Goal: Task Accomplishment & Management: Complete application form

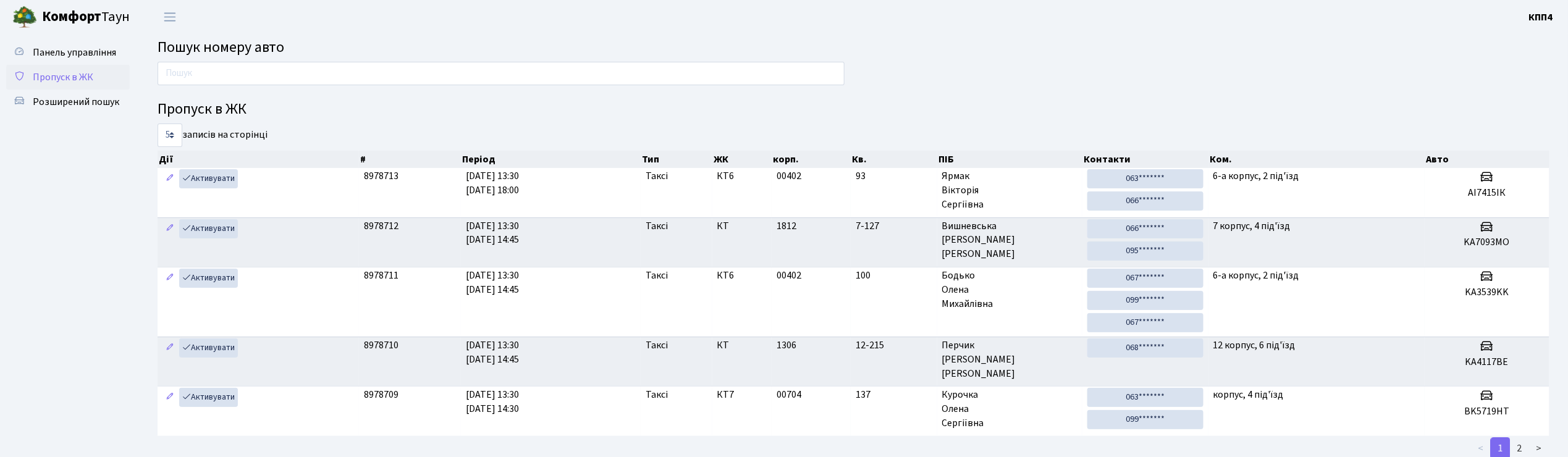
click at [55, 75] on span "Пропуск в ЖК" at bounding box center [63, 77] width 61 height 13
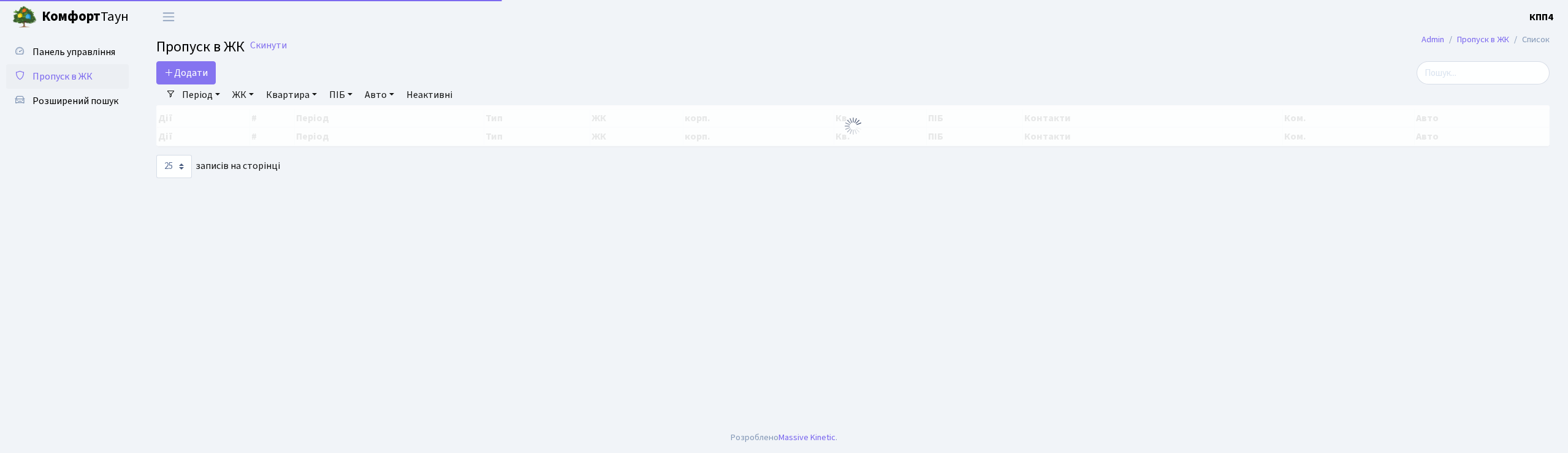
select select "25"
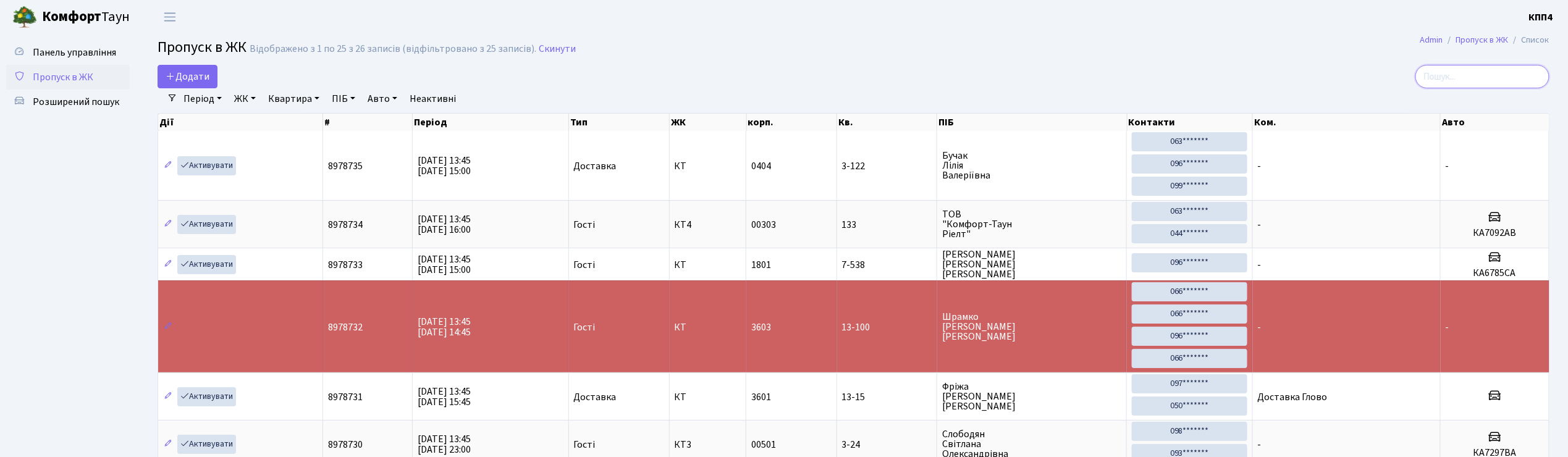
click at [1470, 72] on input "search" at bounding box center [1482, 76] width 134 height 23
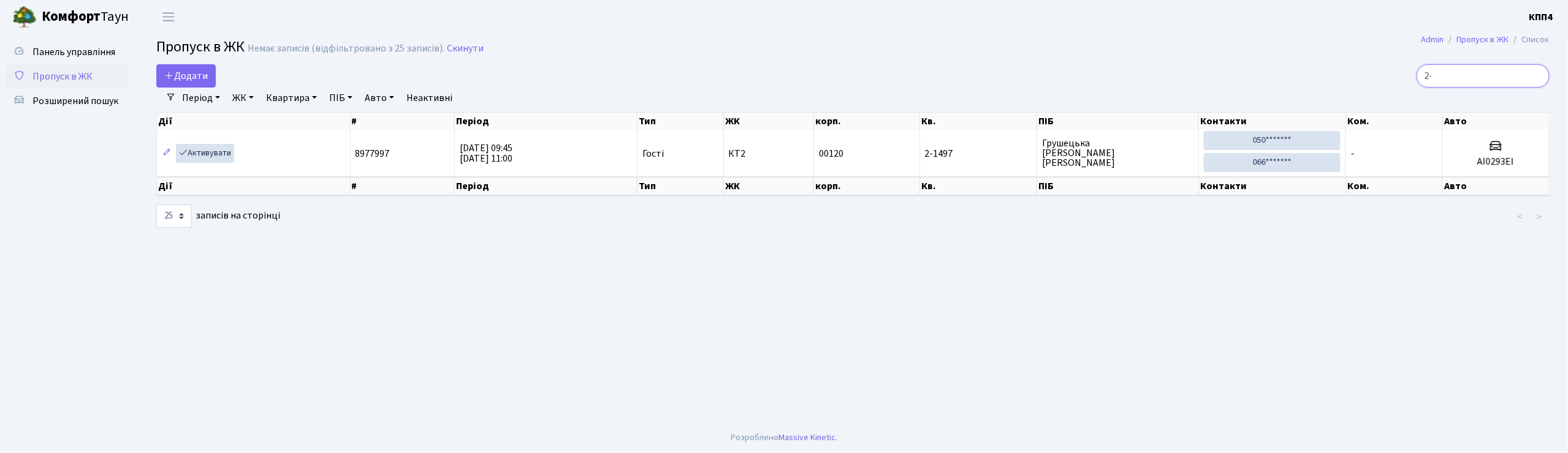
type input "2"
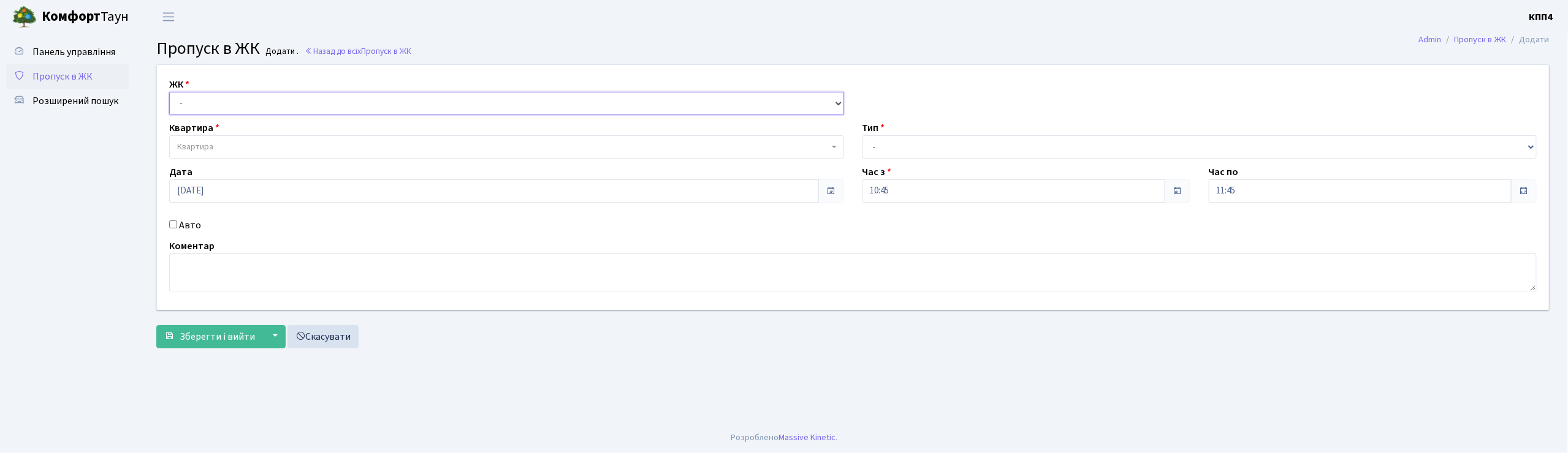
click at [186, 106] on select "- КТ, вул. Регенераторна, 4 КТ2, просп. Соборності, 17 КТ3, вул. Березнева, 16 …" at bounding box center [506, 103] width 675 height 23
select select "271"
click at [169, 92] on select "- КТ, вул. Регенераторна, 4 КТ2, просп. Соборності, 17 КТ3, вул. Березнева, 16 …" at bounding box center [506, 103] width 675 height 23
select select
click at [191, 144] on span "Квартира" at bounding box center [195, 147] width 36 height 12
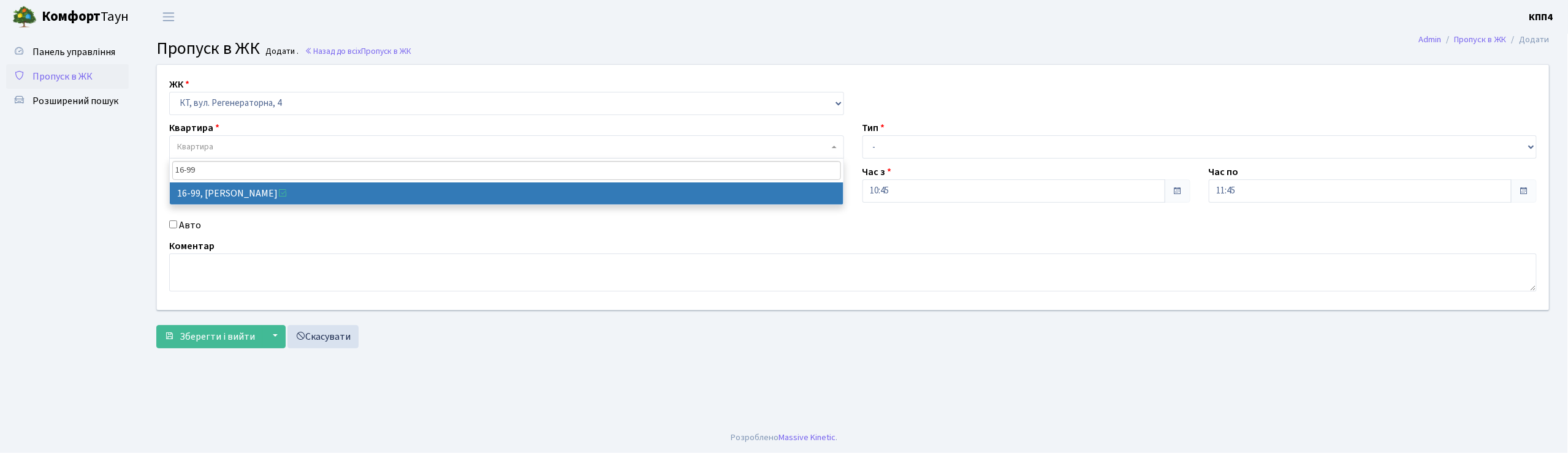
type input "16-99"
select select "8660"
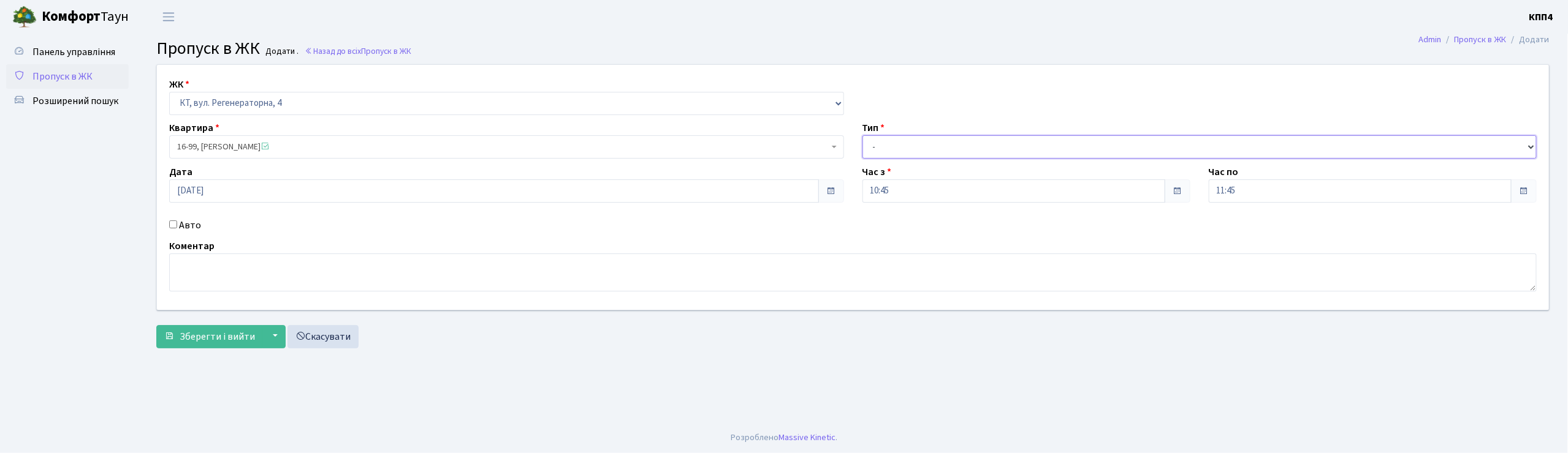
click at [884, 141] on select "- Доставка Таксі Гості Сервіс" at bounding box center [1200, 147] width 675 height 23
select select "3"
click at [862, 135] on select "- Доставка Таксі Гості Сервіс" at bounding box center [1200, 147] width 675 height 23
click at [219, 327] on button "Зберегти і вийти" at bounding box center [209, 337] width 107 height 23
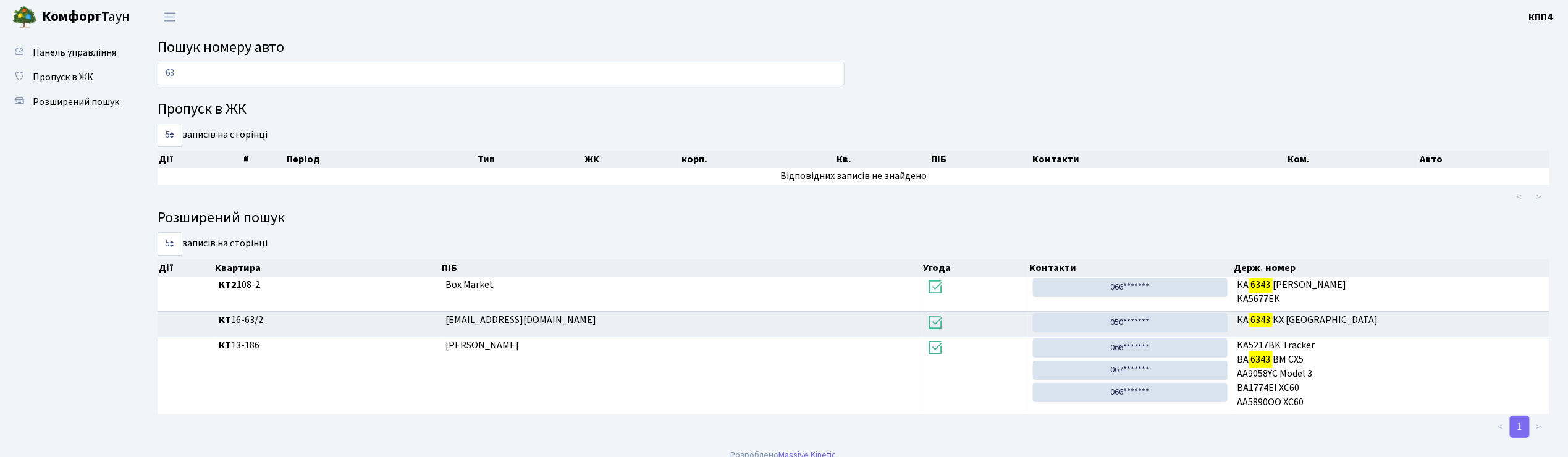
type input "6"
